Goal: Task Accomplishment & Management: Use online tool/utility

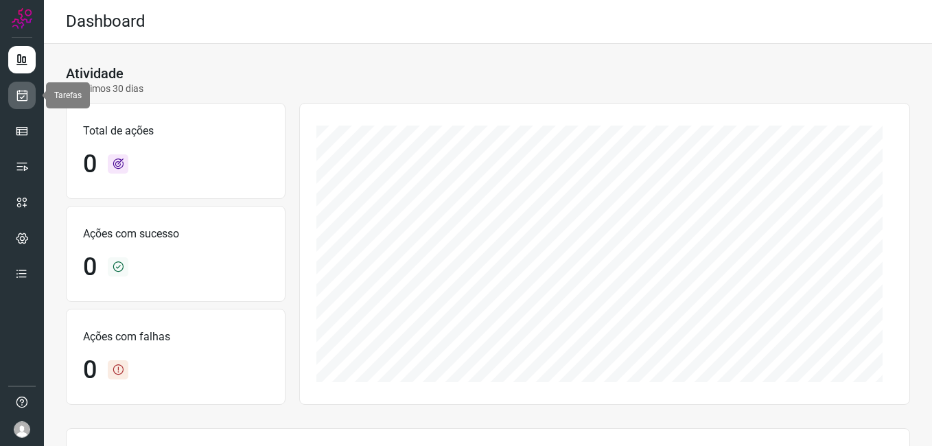
click at [21, 101] on icon at bounding box center [22, 96] width 14 height 14
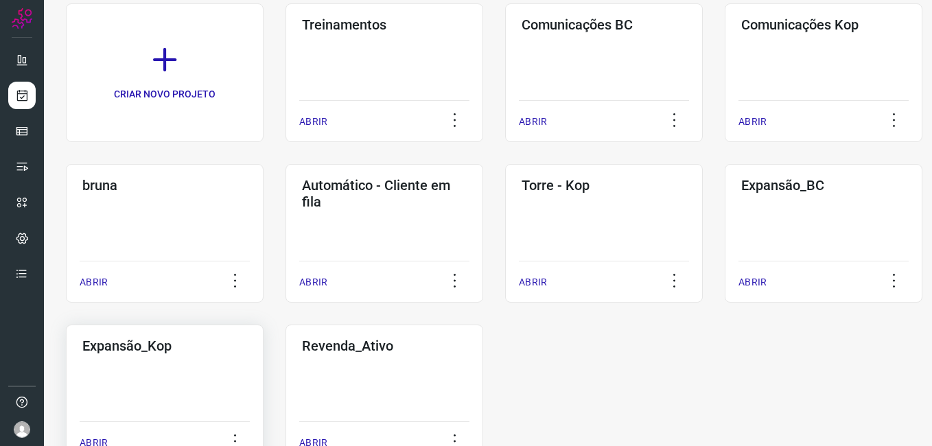
scroll to position [137, 0]
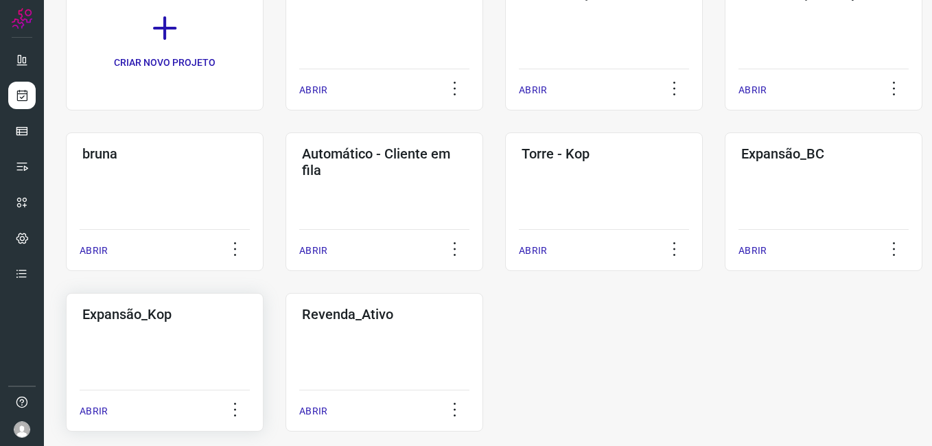
click at [286, 360] on div "Expansão_Kop ABRIR" at bounding box center [385, 362] width 198 height 139
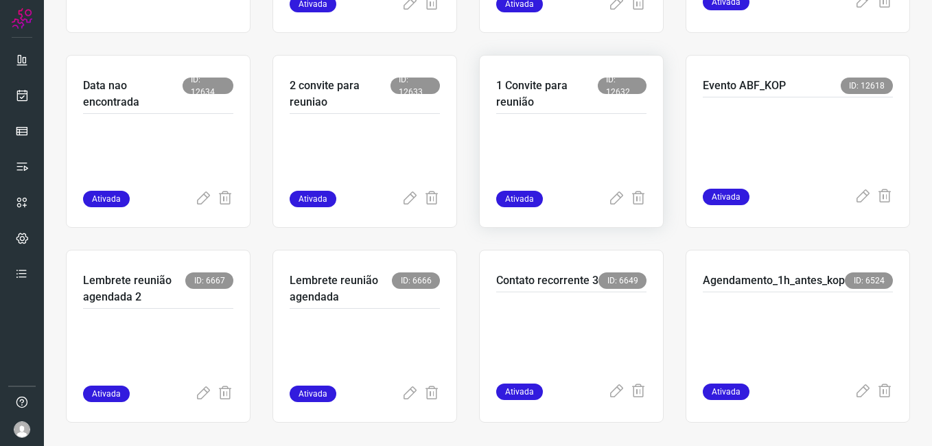
scroll to position [260, 0]
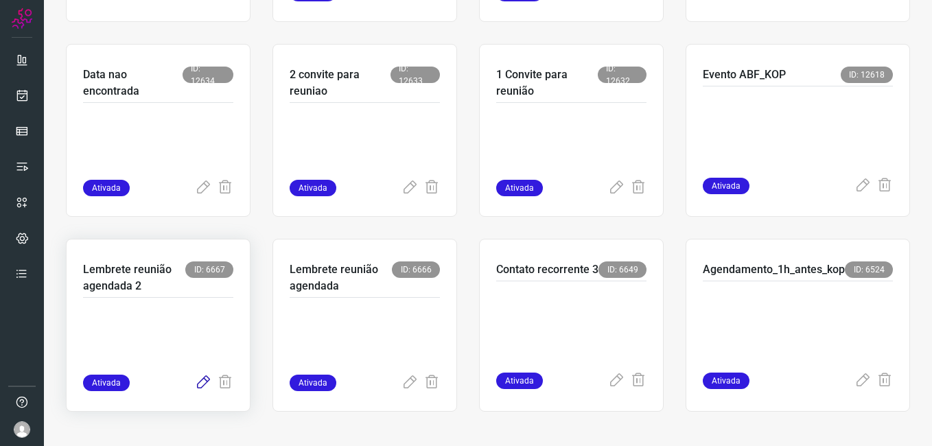
click at [197, 382] on icon at bounding box center [203, 383] width 16 height 16
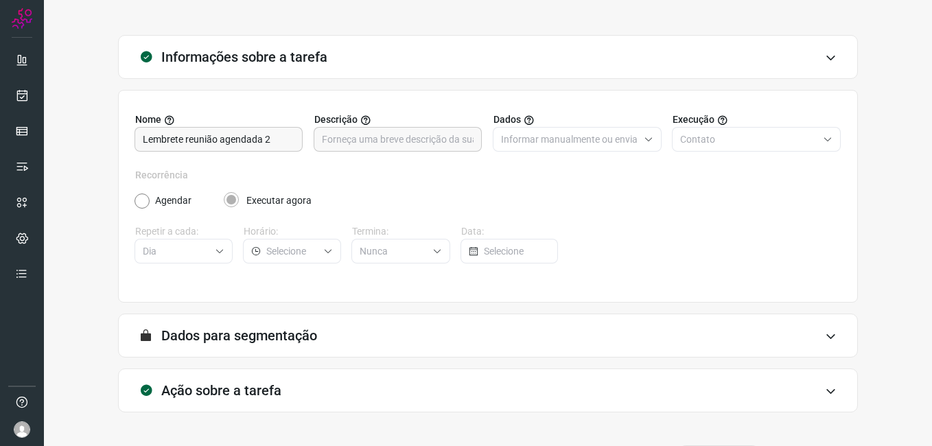
scroll to position [90, 0]
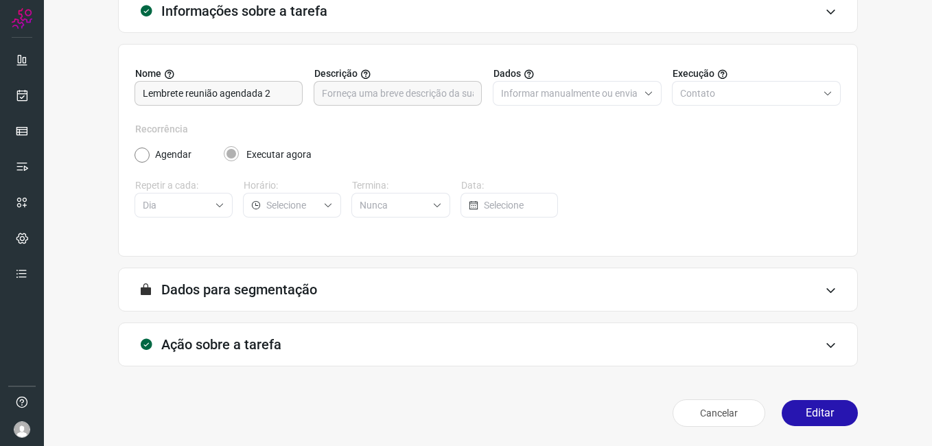
drag, startPoint x: 791, startPoint y: 421, endPoint x: 760, endPoint y: 402, distance: 37.3
click at [792, 421] on button "Editar" at bounding box center [820, 413] width 76 height 26
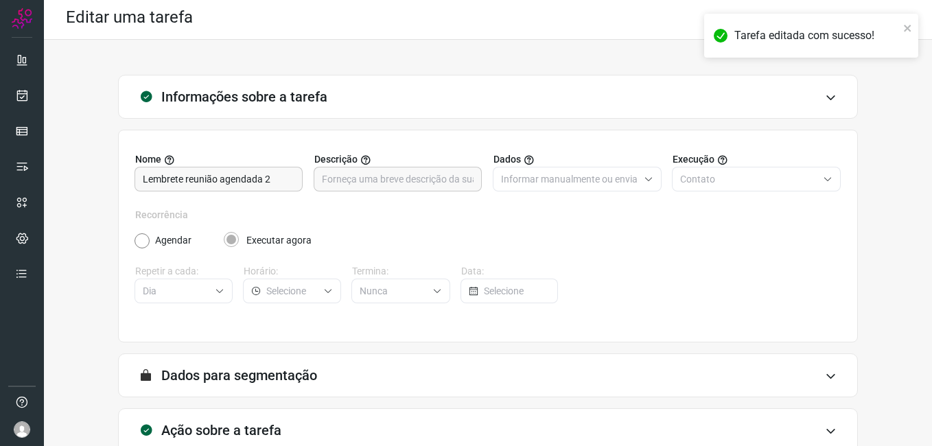
scroll to position [0, 0]
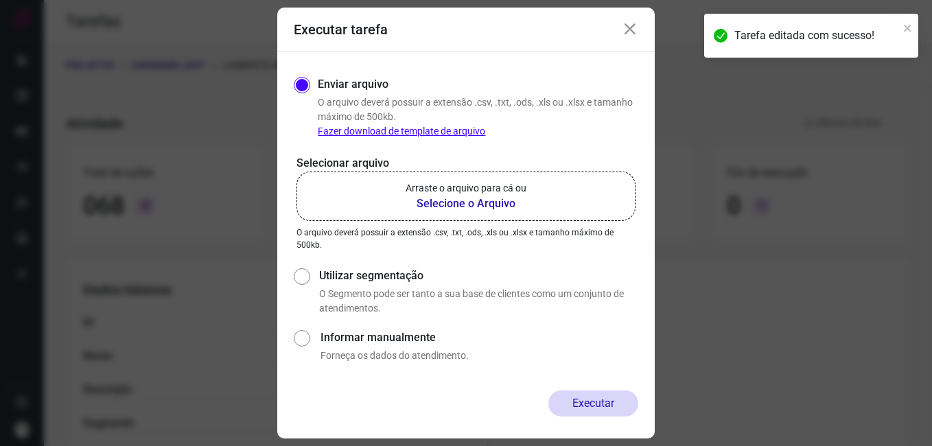
click at [432, 203] on b "Selecione o Arquivo" at bounding box center [466, 204] width 121 height 16
click at [0, 0] on input "Arraste o arquivo para cá ou Selecione o Arquivo" at bounding box center [0, 0] width 0 height 0
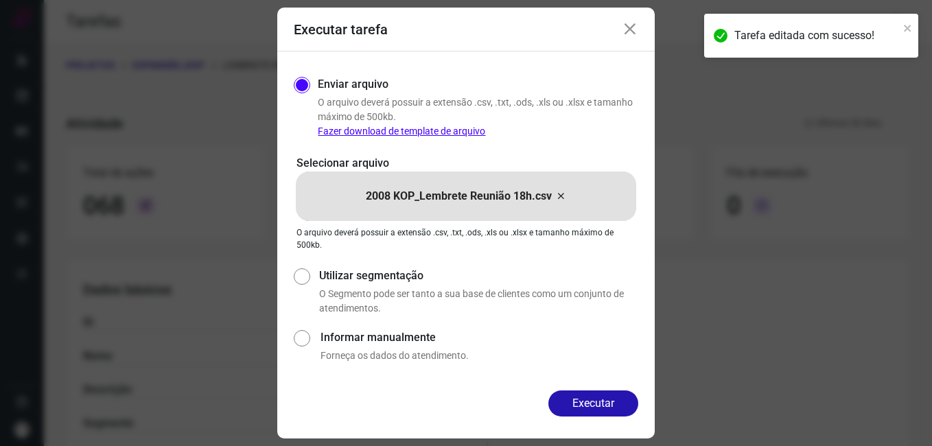
click at [576, 408] on button "Executar" at bounding box center [593, 404] width 90 height 26
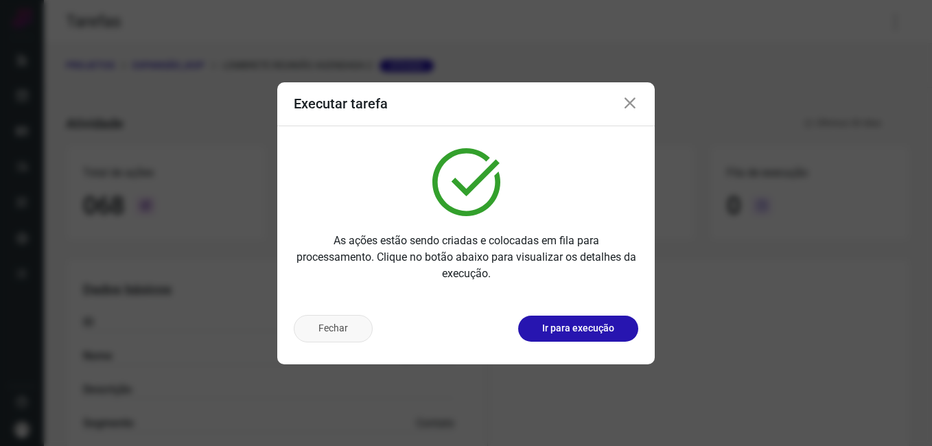
click at [356, 330] on button "Fechar" at bounding box center [333, 328] width 79 height 27
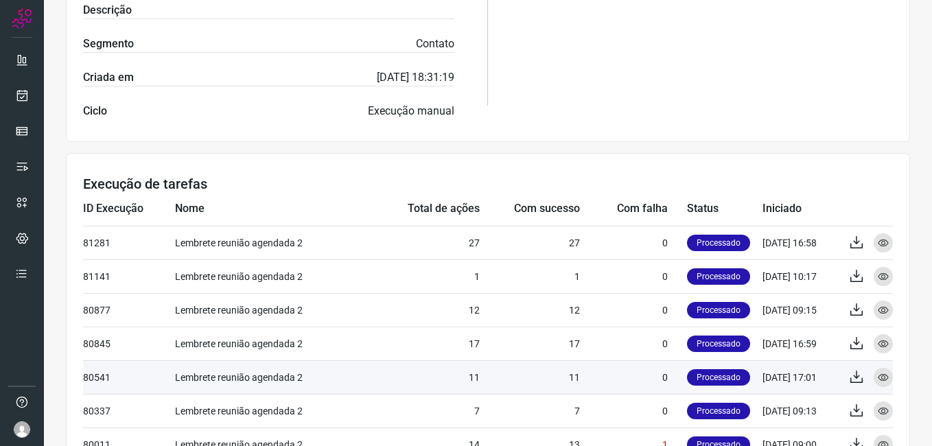
scroll to position [412, 0]
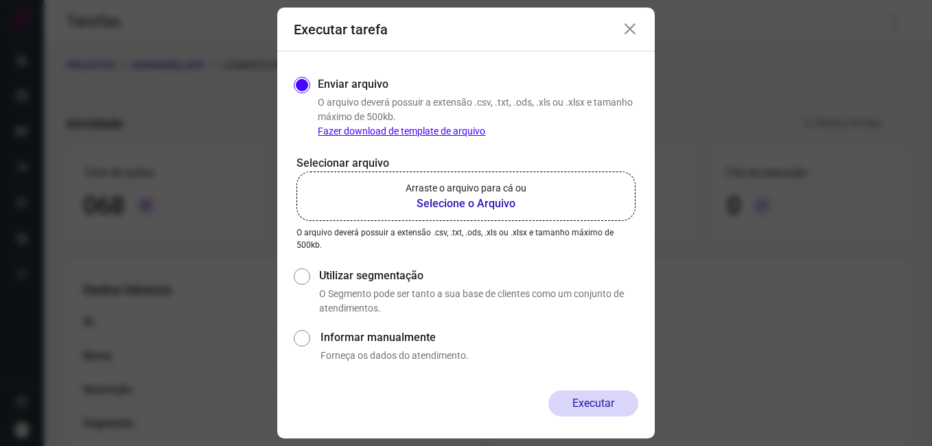
click at [625, 36] on icon at bounding box center [630, 29] width 16 height 16
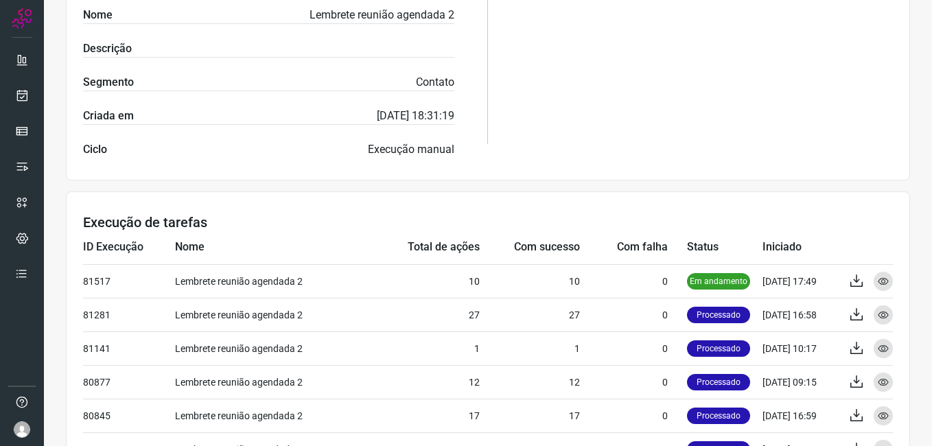
scroll to position [343, 0]
